Goal: Find contact information: Find contact information

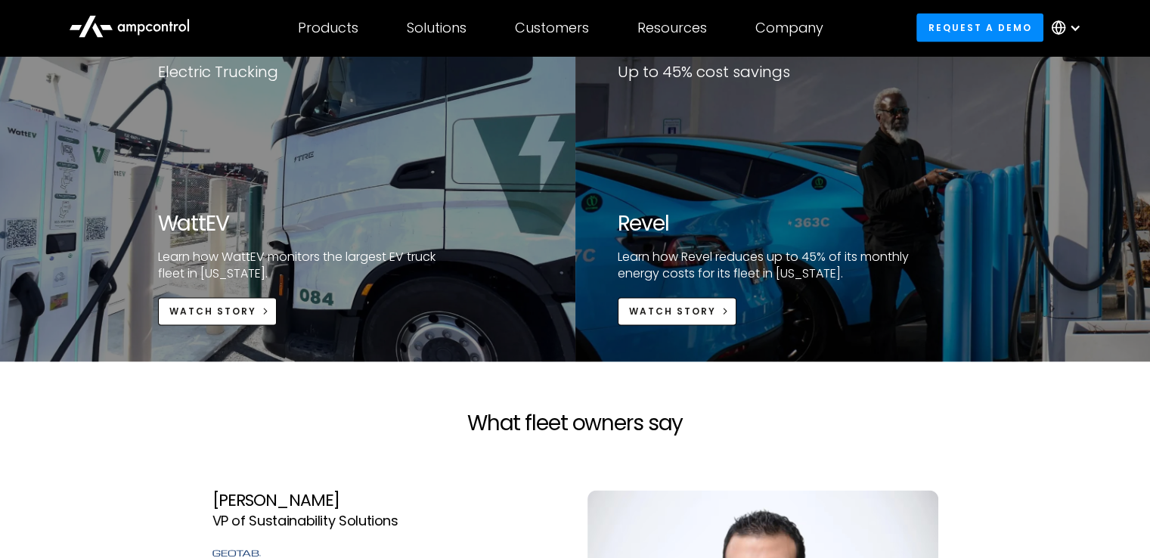
scroll to position [2998, 0]
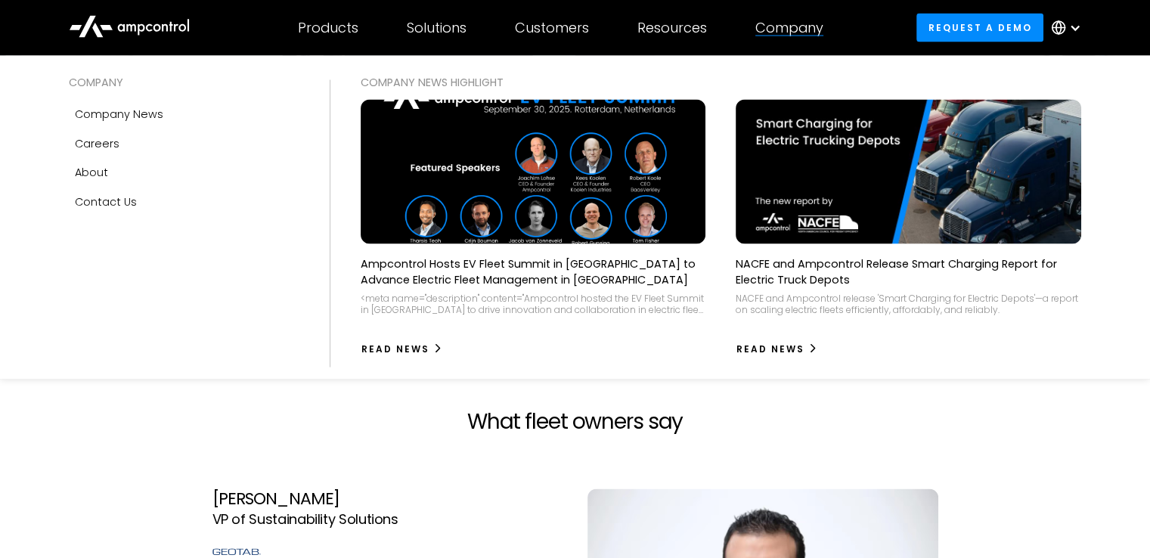
click at [795, 28] on div "Company" at bounding box center [789, 28] width 68 height 17
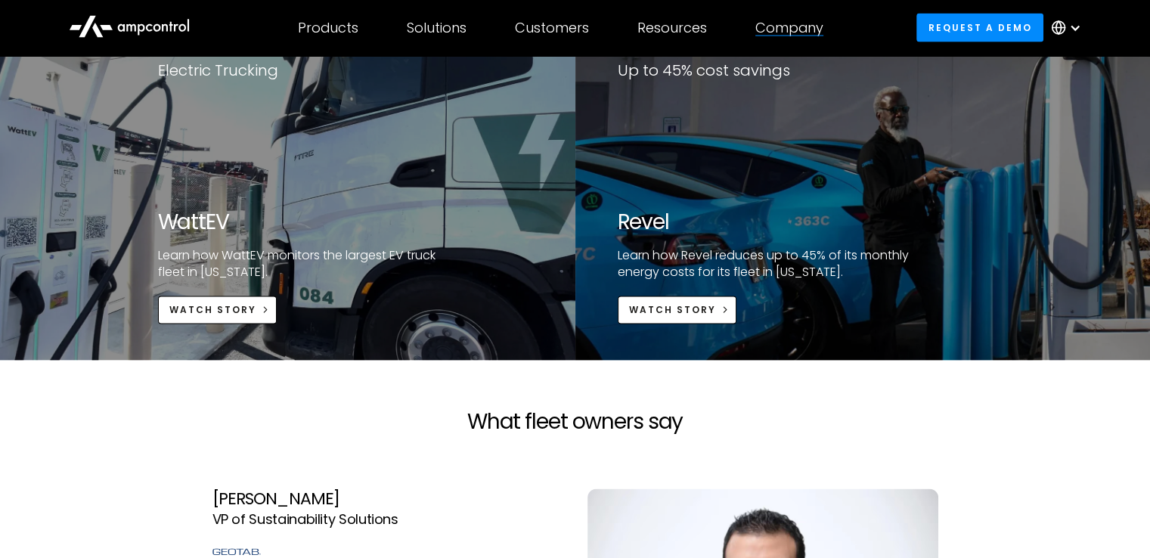
click at [797, 23] on div "Company" at bounding box center [789, 28] width 68 height 17
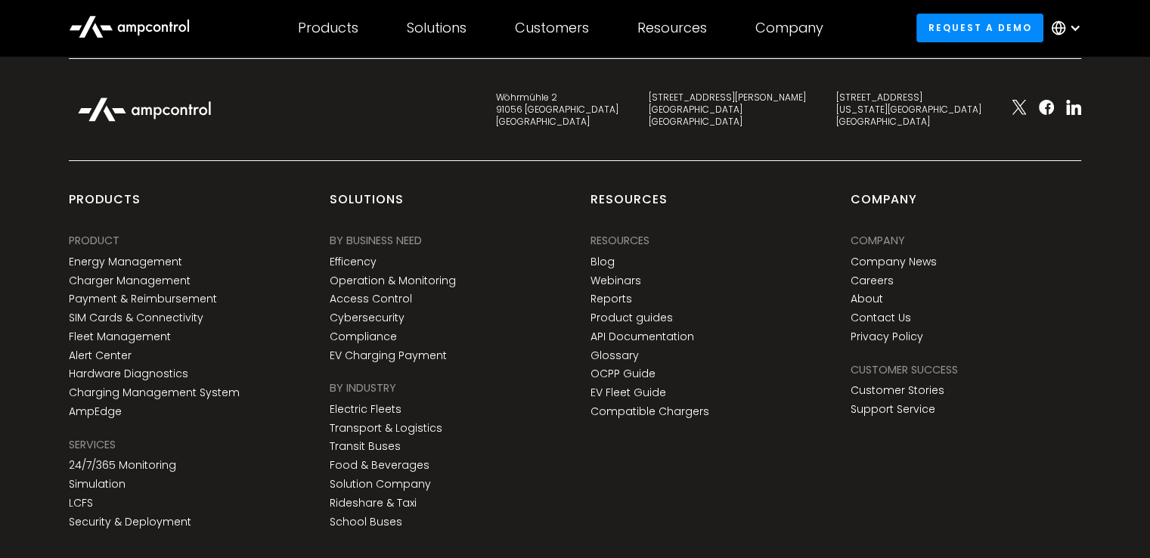
scroll to position [5542, 0]
click at [887, 280] on link "Careers" at bounding box center [871, 281] width 43 height 13
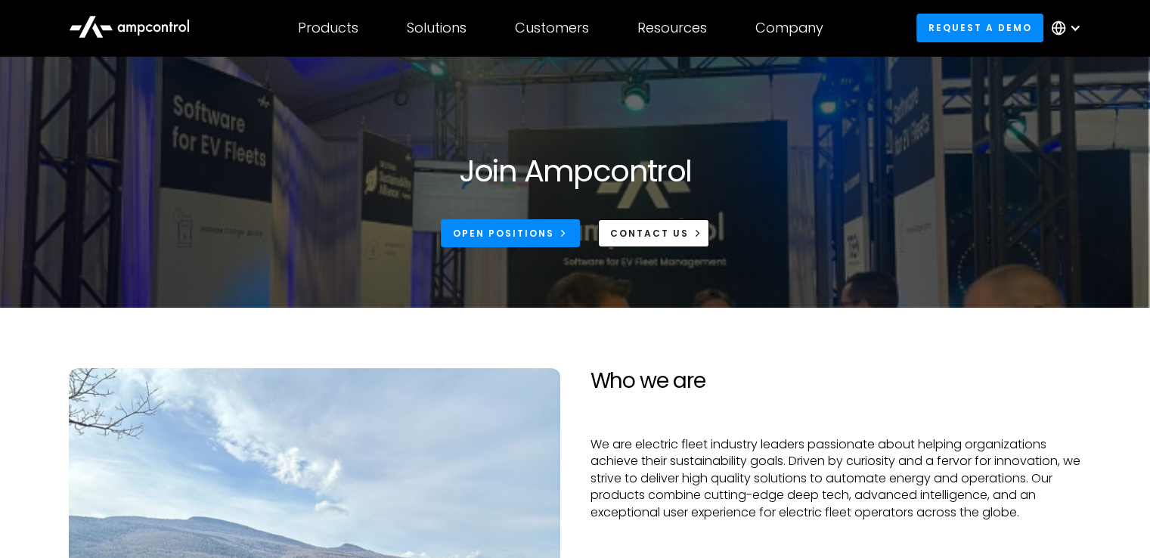
click at [707, 379] on h2 "Who we are" at bounding box center [835, 381] width 491 height 26
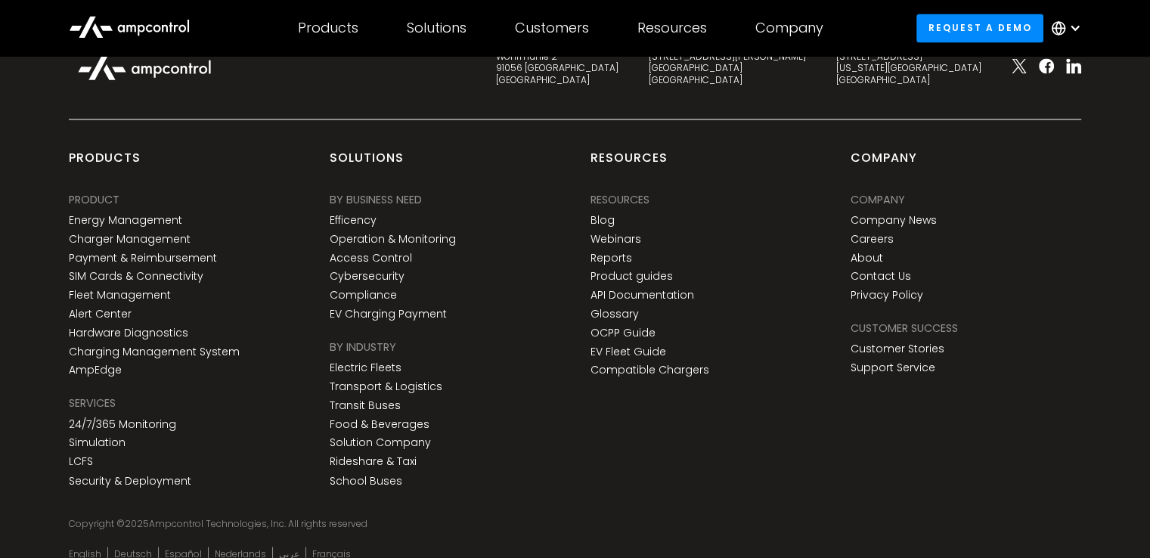
scroll to position [2408, 0]
click at [894, 273] on link "Contact Us" at bounding box center [880, 277] width 60 height 13
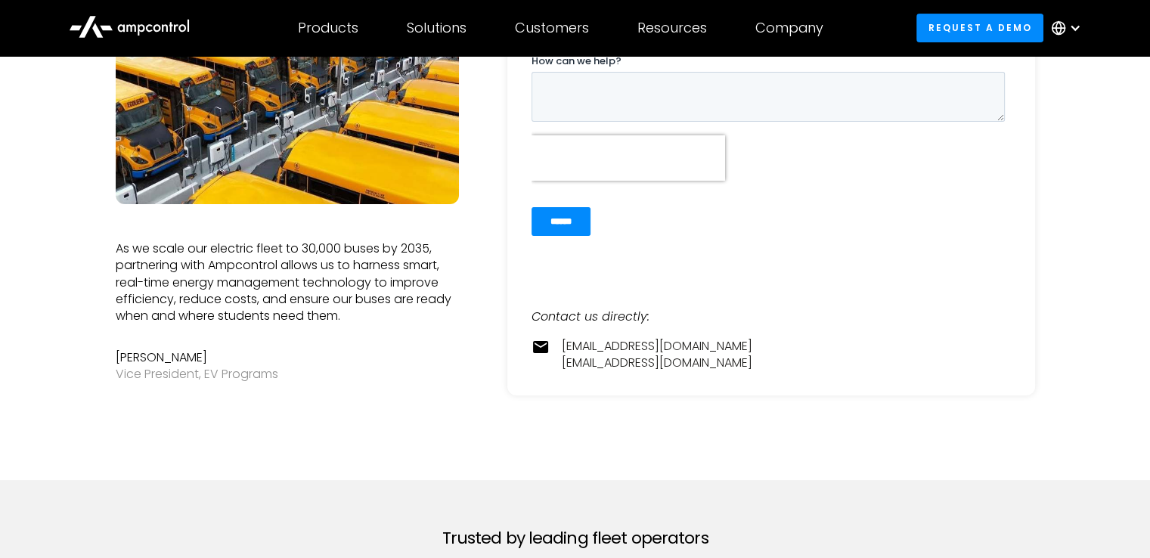
scroll to position [314, 0]
click at [686, 363] on div "contact@ampcontrol.io pr@ampcontrol.io" at bounding box center [657, 354] width 190 height 34
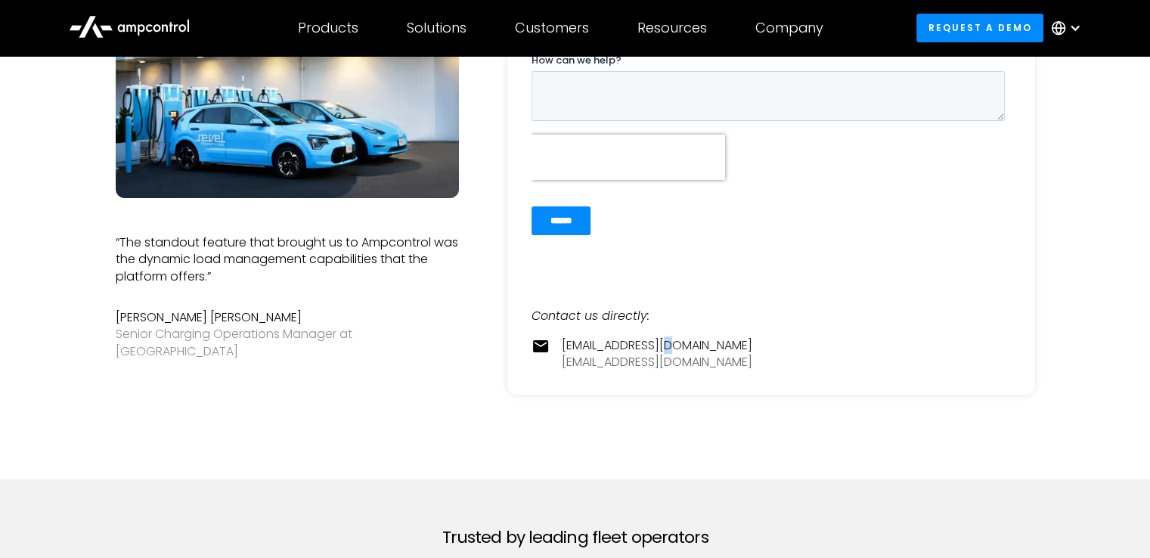
click at [565, 364] on link "[EMAIL_ADDRESS][DOMAIN_NAME]" at bounding box center [657, 362] width 190 height 17
click at [677, 362] on div "contact@ampcontrol.io pr@ampcontrol.io" at bounding box center [657, 354] width 190 height 34
drag, startPoint x: 677, startPoint y: 362, endPoint x: 554, endPoint y: 368, distance: 122.6
click at [554, 368] on div "contact@ampcontrol.io pr@ampcontrol.io" at bounding box center [770, 354] width 479 height 34
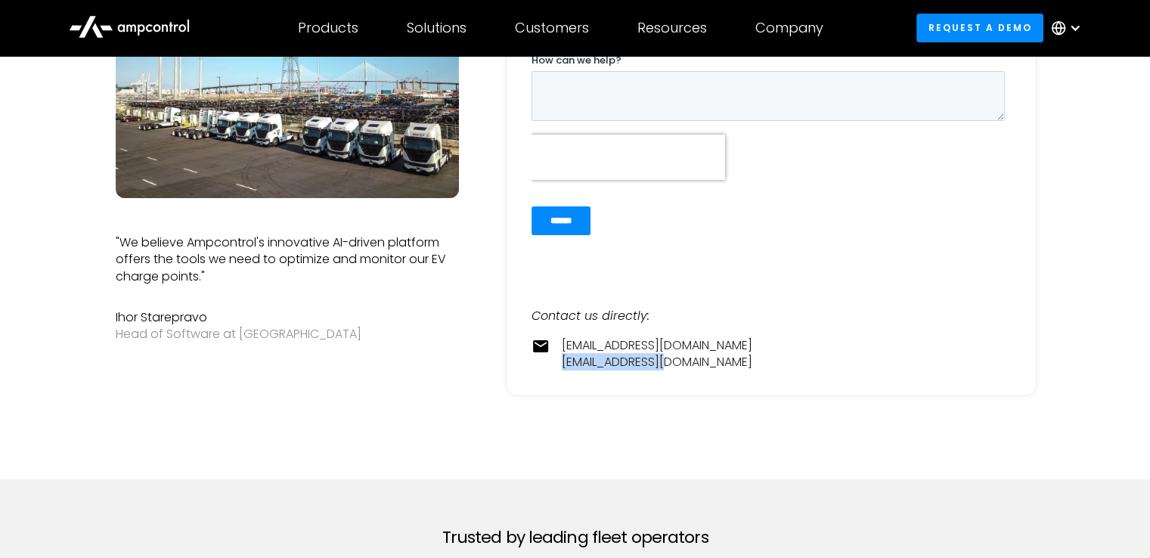
copy link "[EMAIL_ADDRESS][DOMAIN_NAME]"
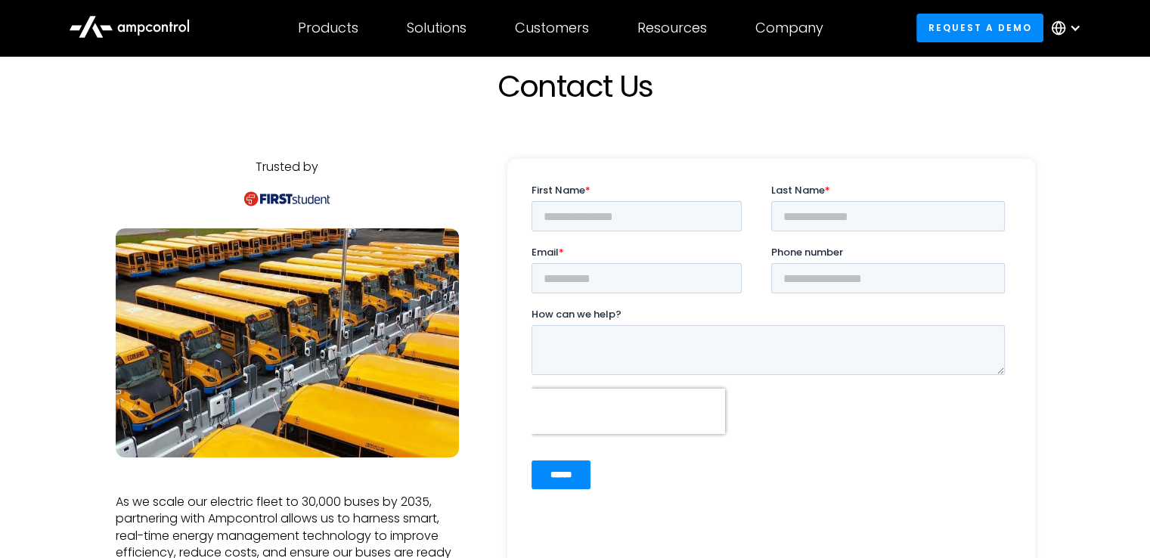
scroll to position [0, 0]
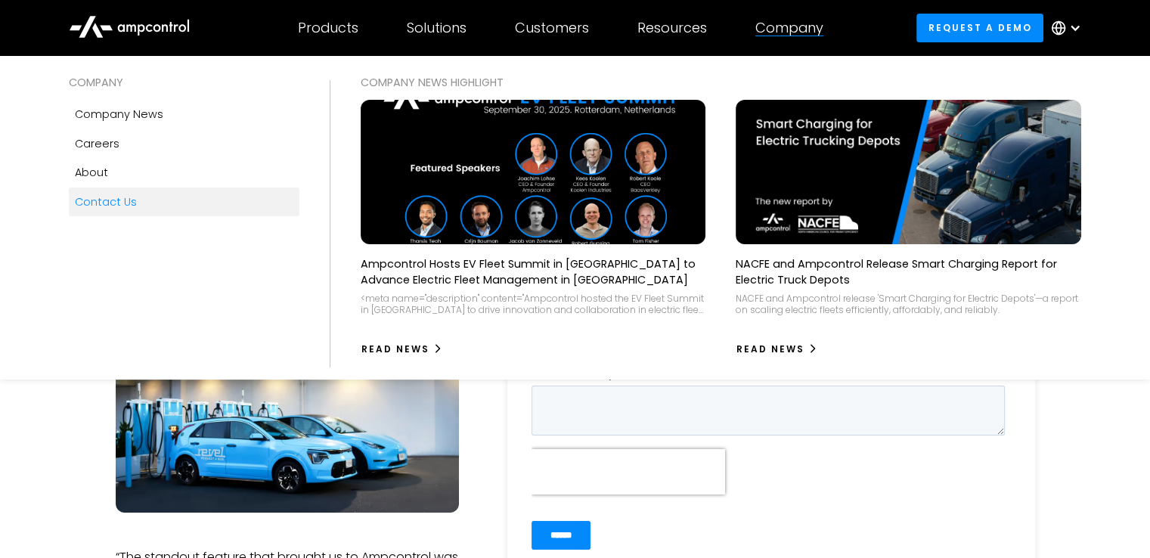
click at [785, 29] on div "Company" at bounding box center [789, 28] width 68 height 17
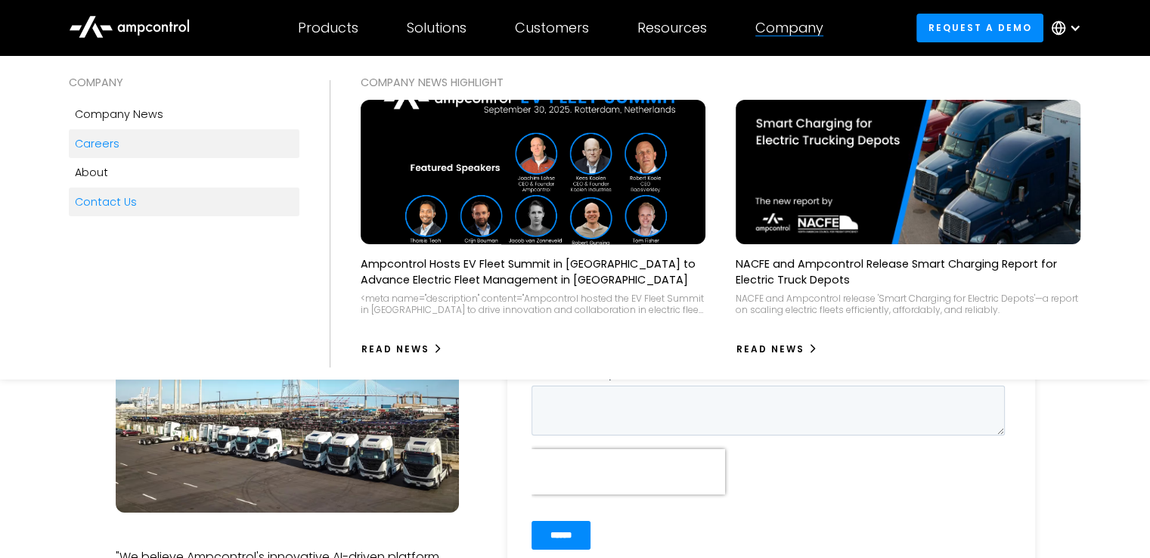
click at [114, 149] on div "Careers" at bounding box center [97, 143] width 45 height 17
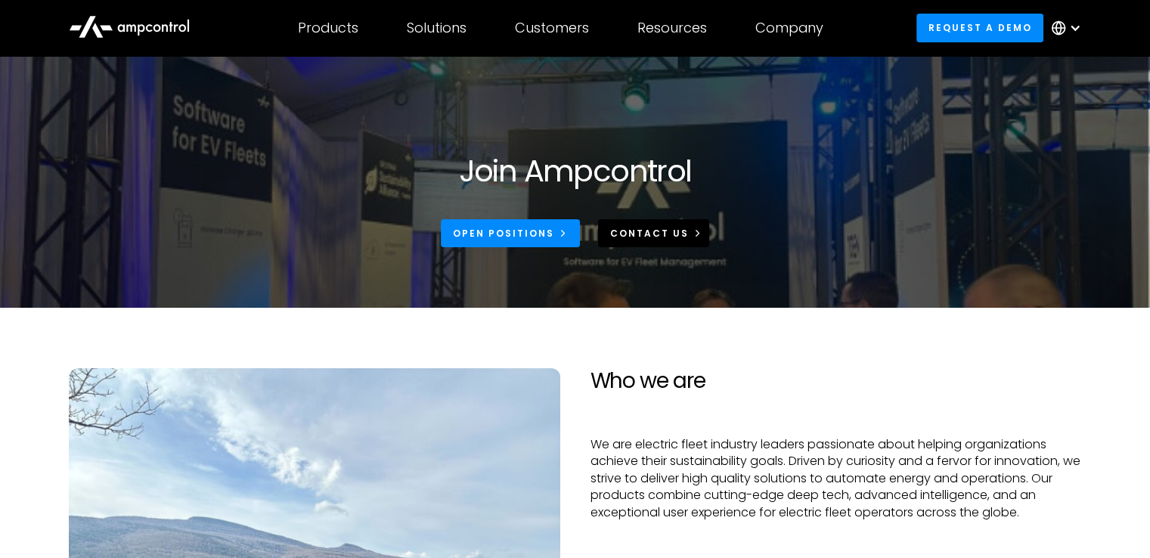
click at [670, 231] on div "CONTACT US" at bounding box center [648, 234] width 79 height 14
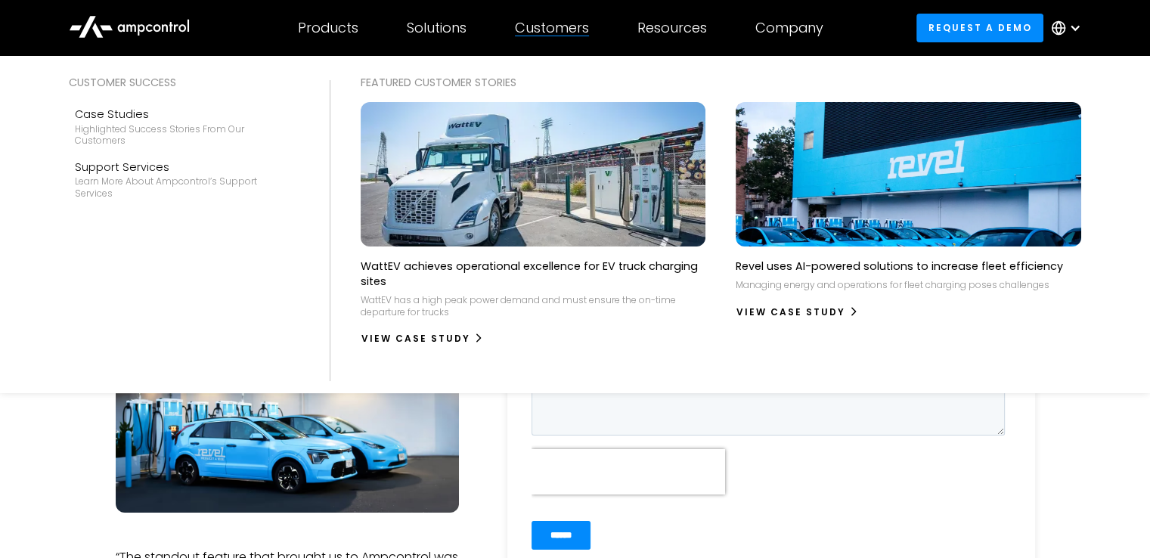
click at [609, 355] on div "WattEV achieves operational excellence for EV truck charging sites WattEV has a…" at bounding box center [532, 242] width 375 height 280
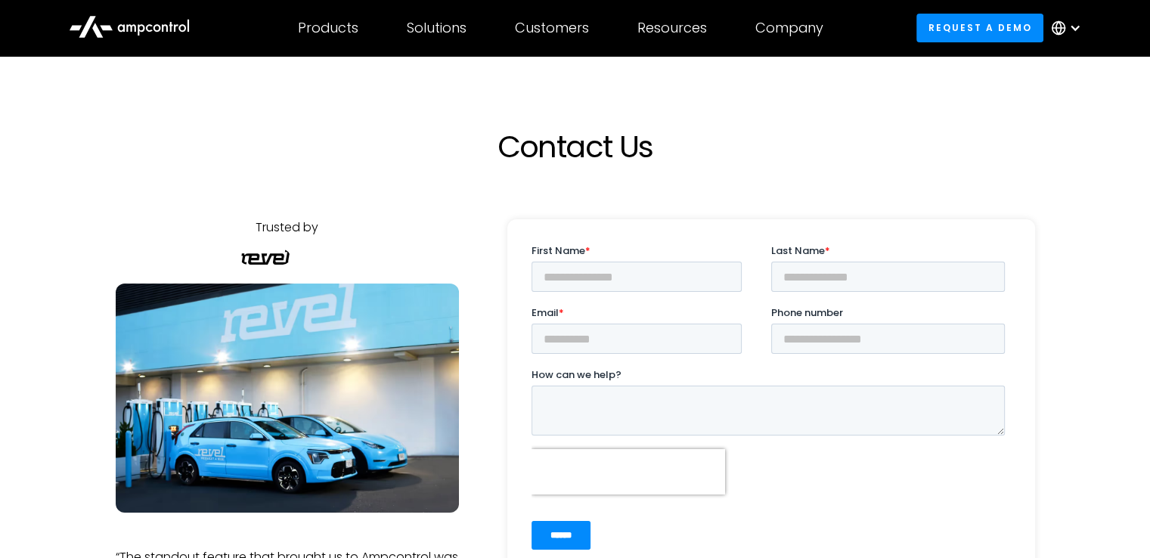
scroll to position [275, 0]
